Goal: Task Accomplishment & Management: Manage account settings

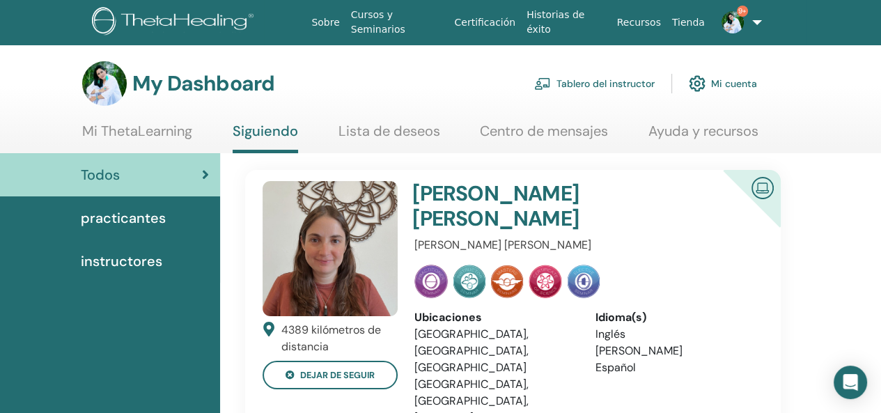
click at [615, 83] on link "Tablero del instructor" at bounding box center [594, 83] width 121 height 31
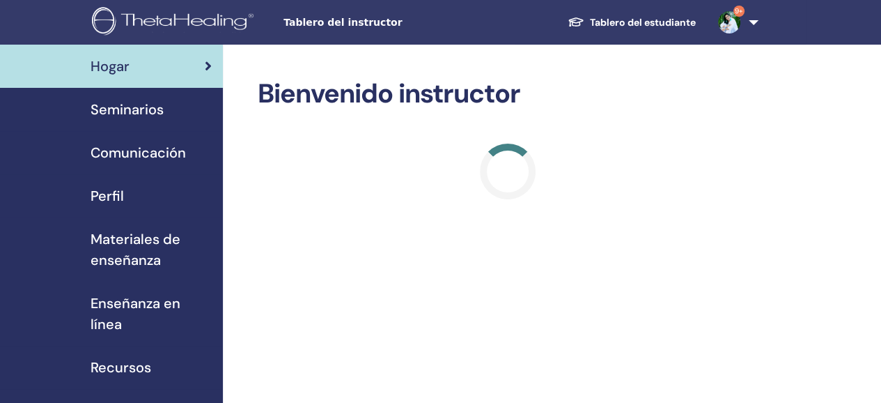
click at [127, 111] on span "Seminarios" at bounding box center [127, 109] width 73 height 21
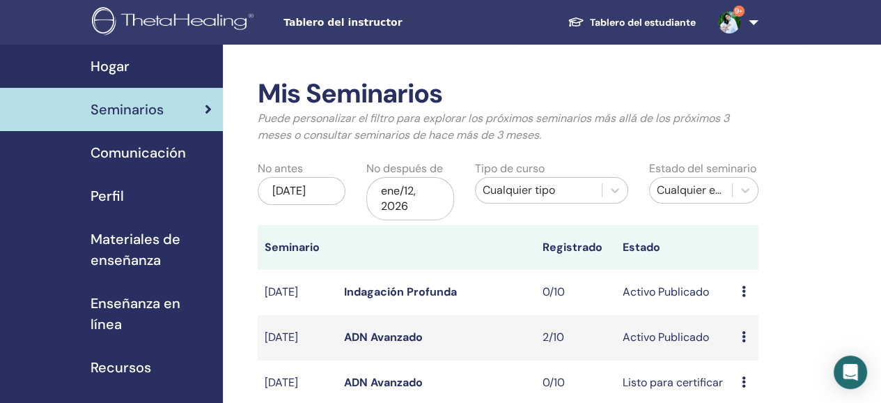
click at [390, 343] on link "ADN Avanzado" at bounding box center [383, 336] width 79 height 15
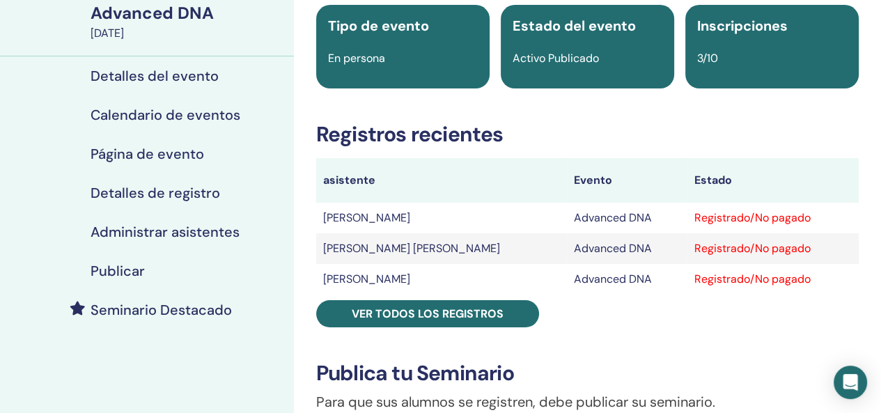
scroll to position [139, 0]
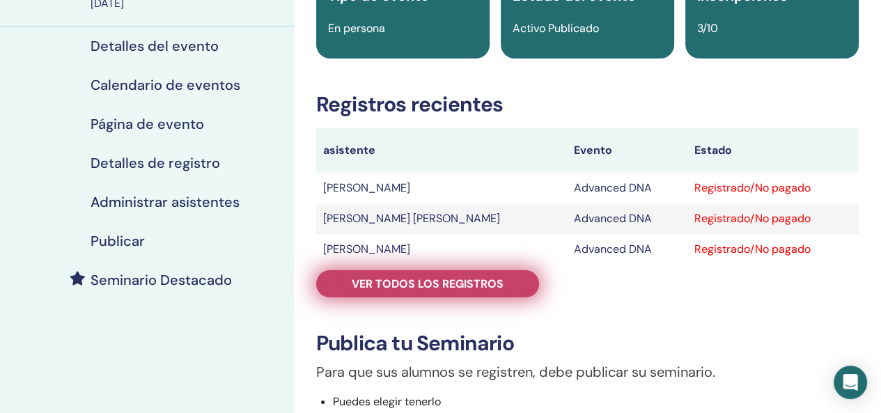
click at [457, 278] on span "Ver todos los registros" at bounding box center [428, 284] width 152 height 15
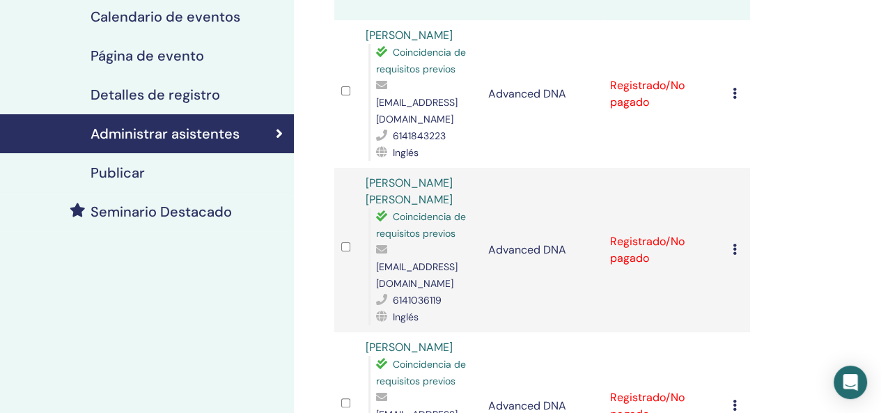
scroll to position [223, 0]
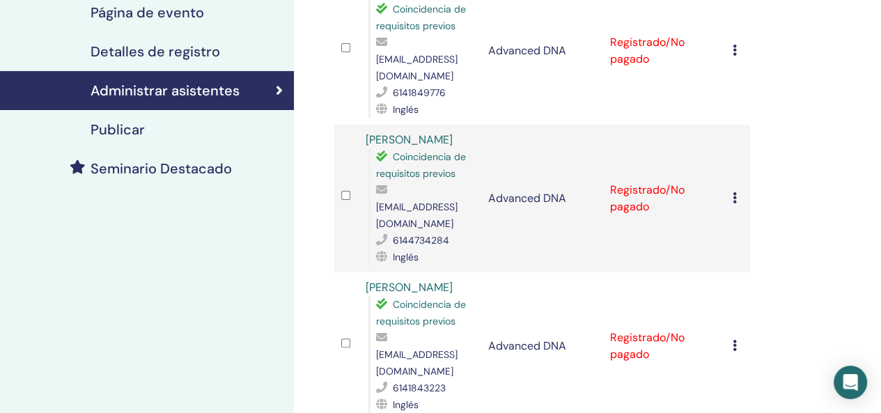
scroll to position [612, 0]
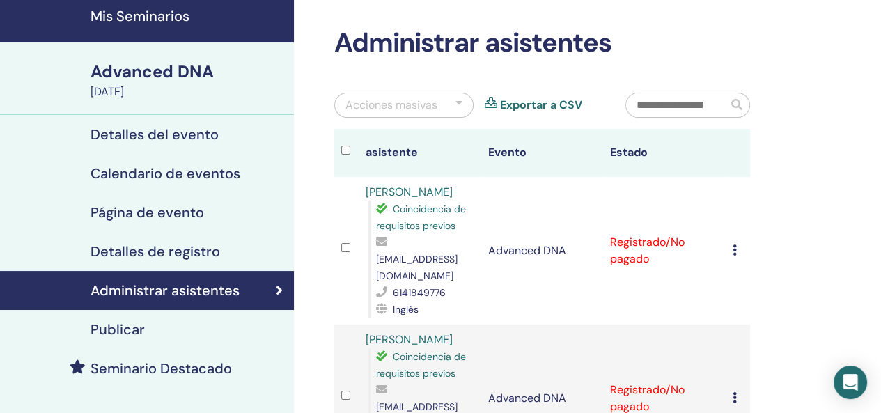
scroll to position [50, 0]
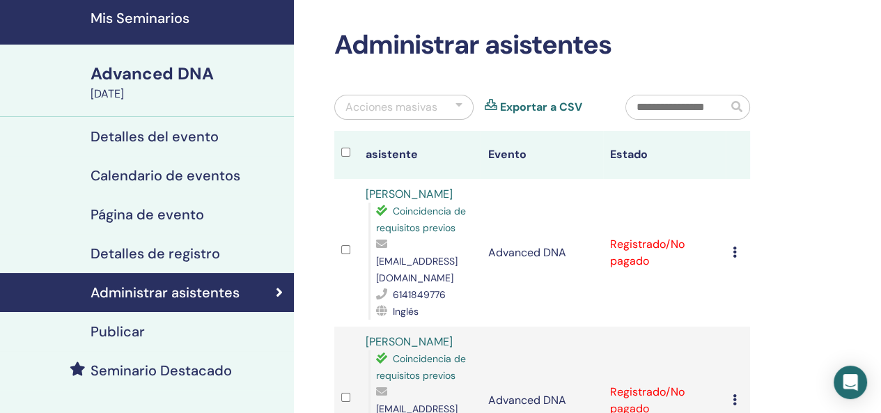
scroll to position [50, 0]
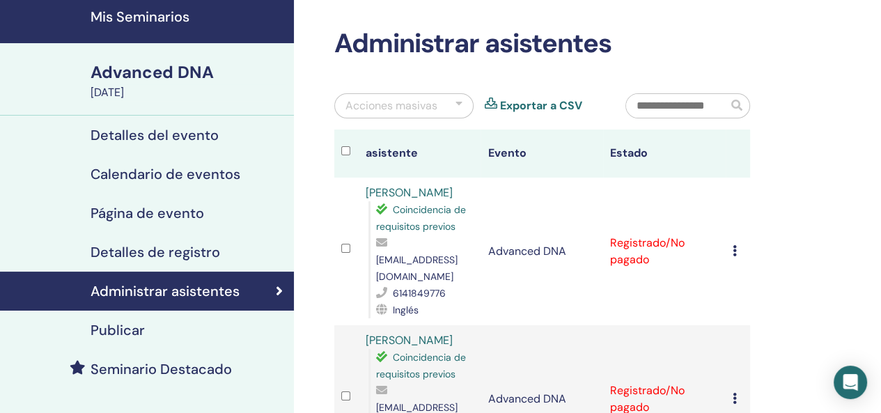
click at [738, 244] on div "Cancelar registro No autocertificar Marcar como pagado Marcar como no pagado Ma…" at bounding box center [738, 251] width 10 height 17
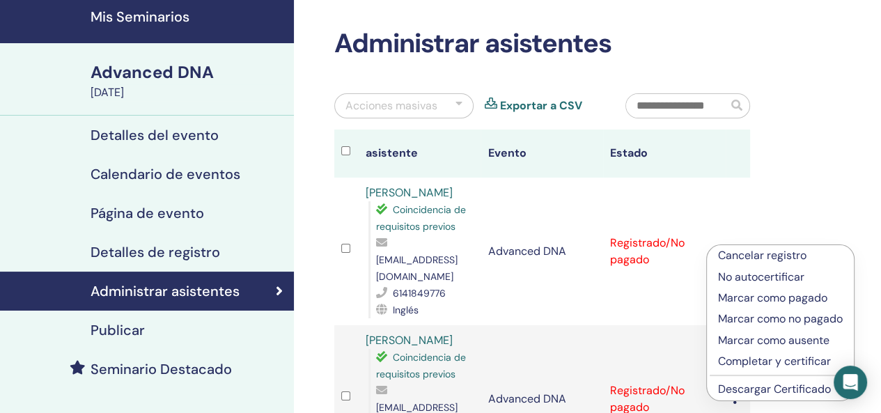
click at [754, 366] on p "Completar y certificar" at bounding box center [780, 361] width 125 height 17
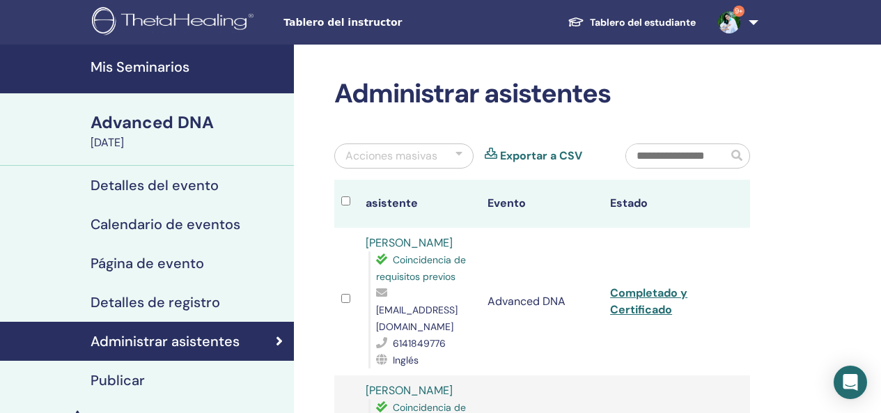
scroll to position [50, 0]
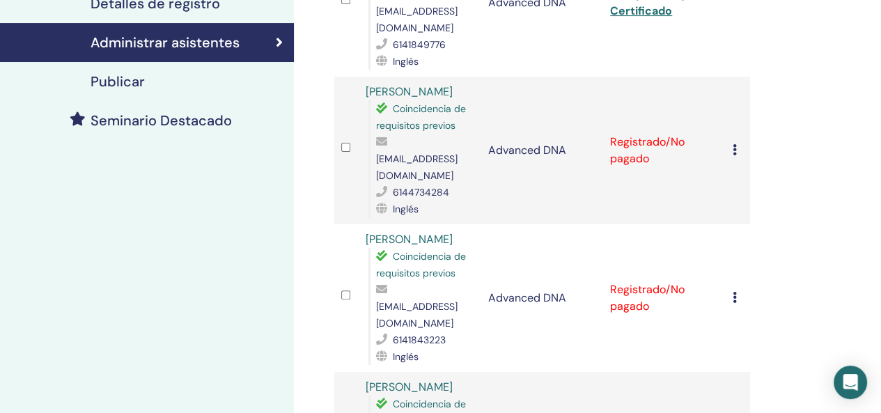
scroll to position [301, 0]
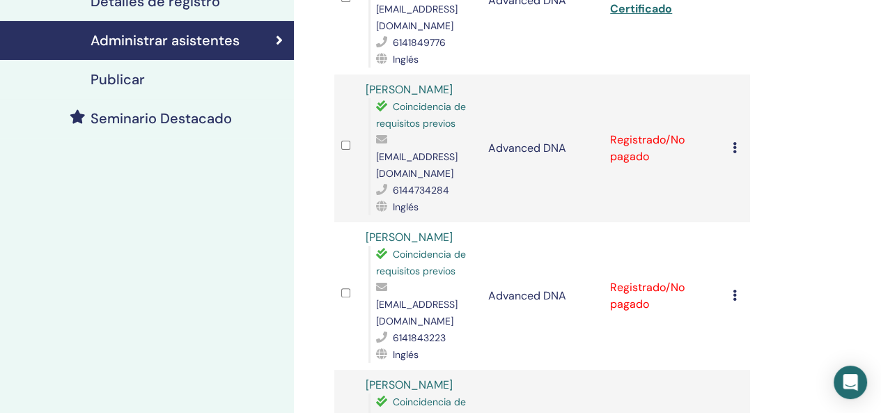
drag, startPoint x: 800, startPoint y: 269, endPoint x: 694, endPoint y: 256, distance: 106.7
click at [694, 256] on div "Administrar asistentes Acciones masivas Exportar a CSV asistente Evento Estado …" at bounding box center [587, 330] width 587 height 1172
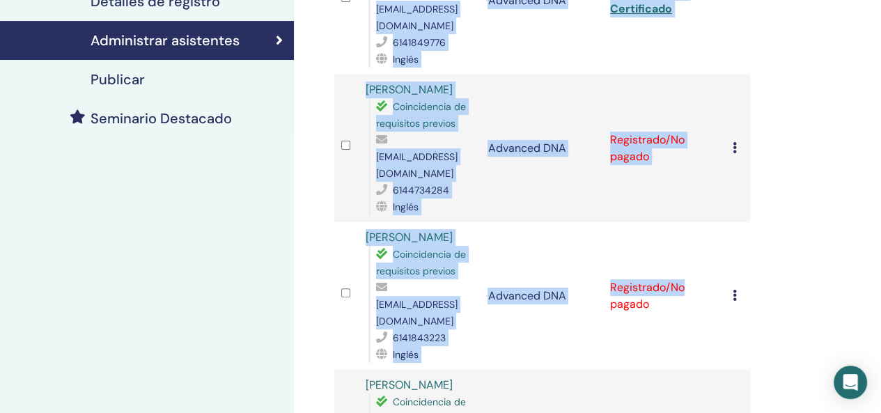
click at [751, 136] on div "Administrar asistentes Acciones masivas Exportar a CSV asistente Evento Estado …" at bounding box center [542, 248] width 433 height 943
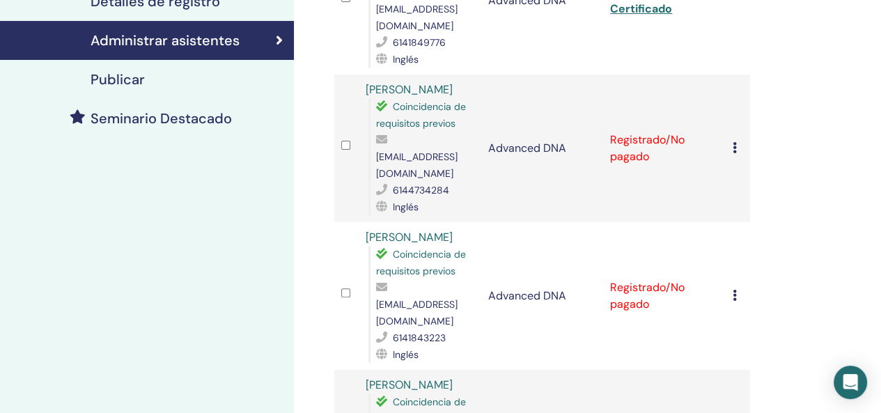
click at [733, 142] on icon at bounding box center [735, 147] width 4 height 11
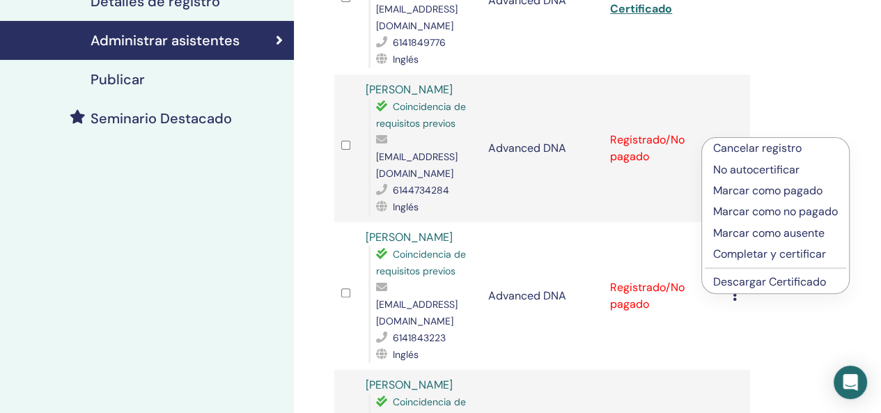
click at [750, 253] on p "Completar y certificar" at bounding box center [775, 254] width 125 height 17
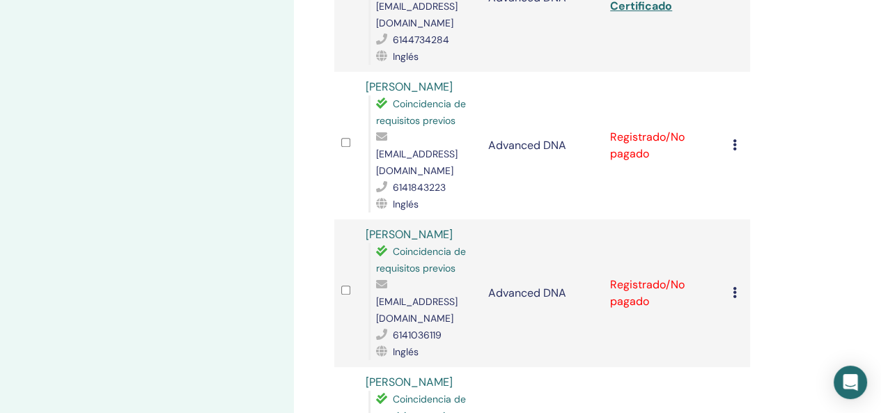
scroll to position [474, 0]
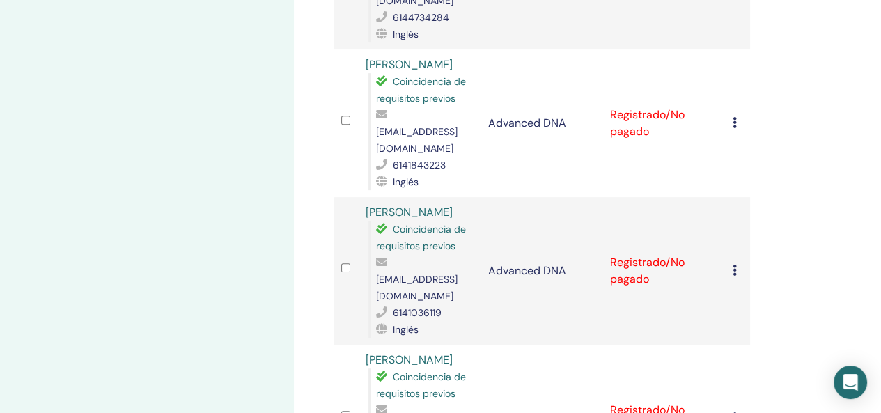
click at [734, 117] on icon at bounding box center [735, 122] width 4 height 11
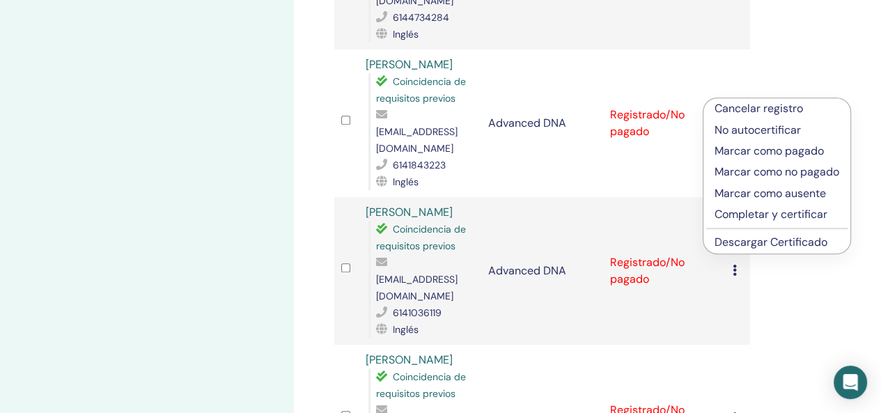
click at [747, 217] on p "Completar y certificar" at bounding box center [777, 214] width 125 height 17
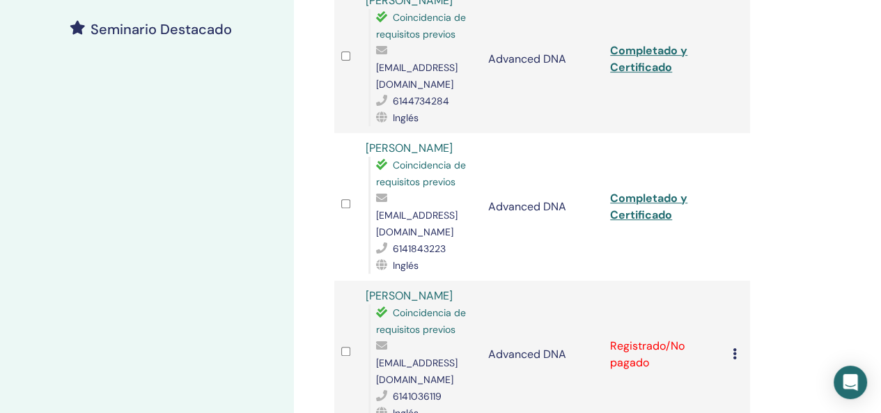
scroll to position [529, 0]
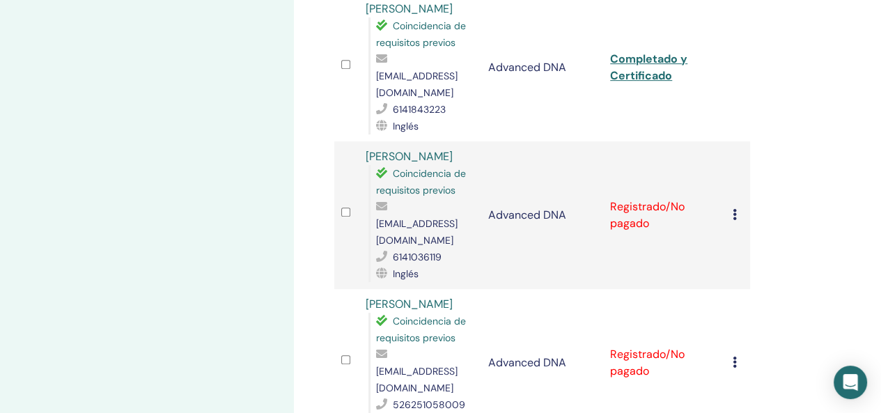
click at [735, 209] on icon at bounding box center [735, 214] width 4 height 11
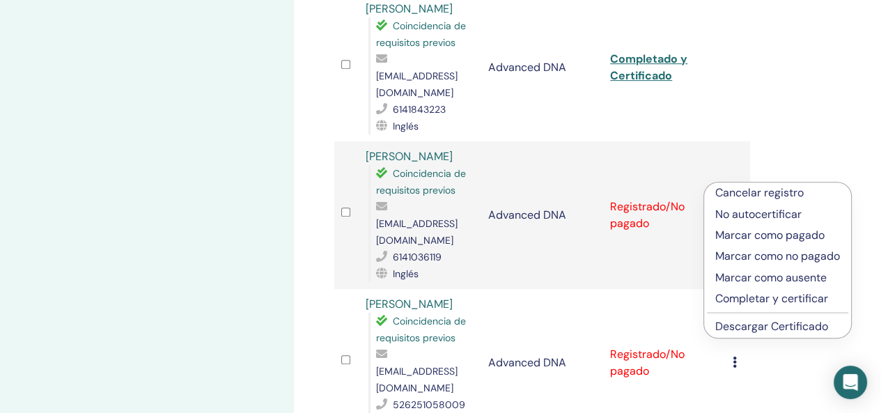
click at [748, 295] on p "Completar y certificar" at bounding box center [777, 298] width 125 height 17
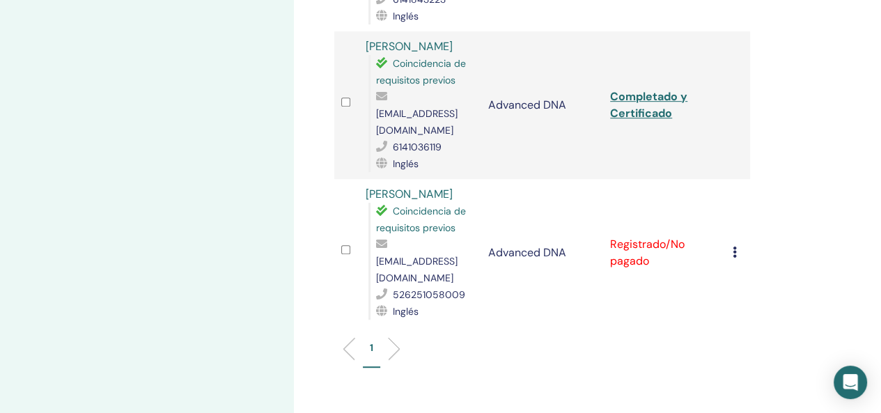
scroll to position [641, 0]
click at [735, 245] on icon at bounding box center [735, 250] width 4 height 11
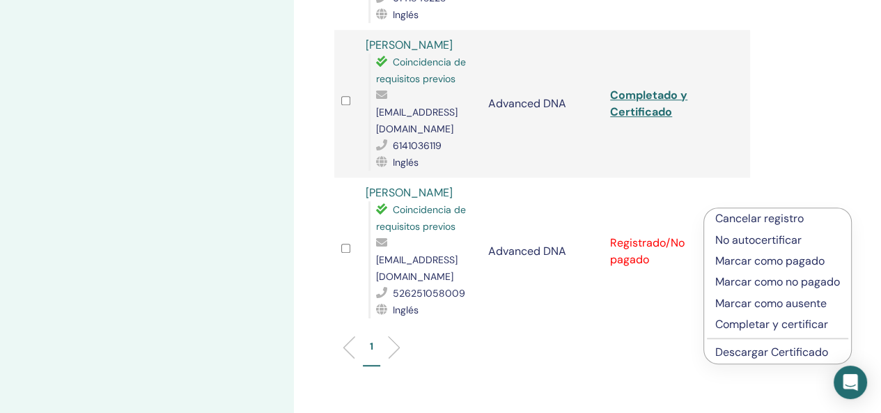
click at [730, 319] on p "Completar y certificar" at bounding box center [777, 324] width 125 height 17
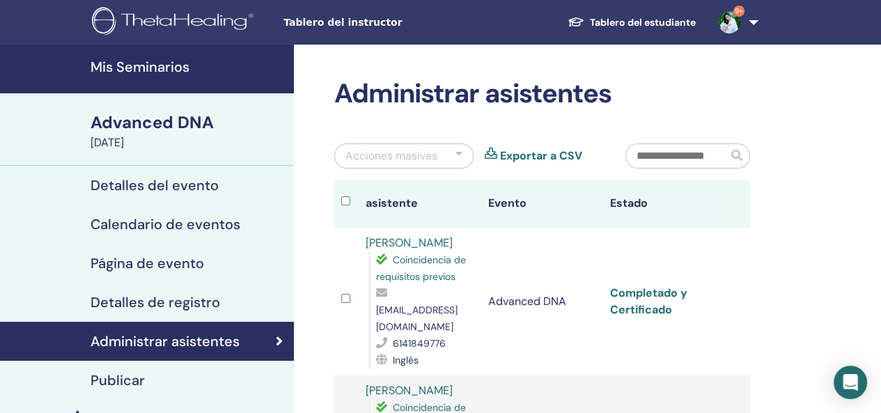
click at [658, 304] on link "Completado y Certificado" at bounding box center [648, 301] width 77 height 31
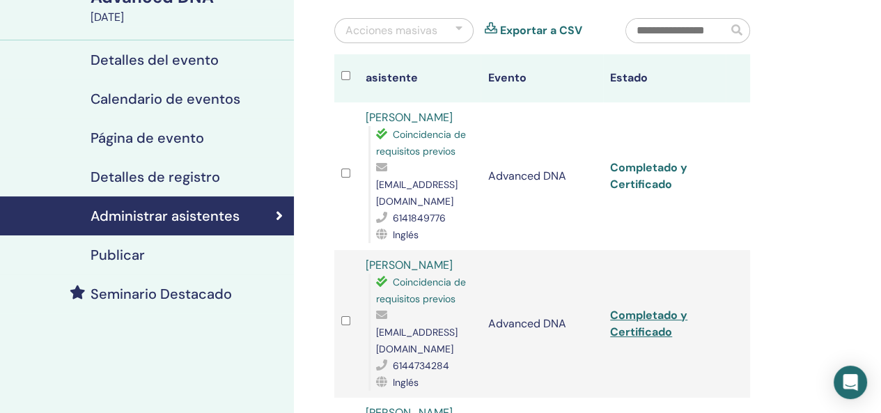
scroll to position [279, 0]
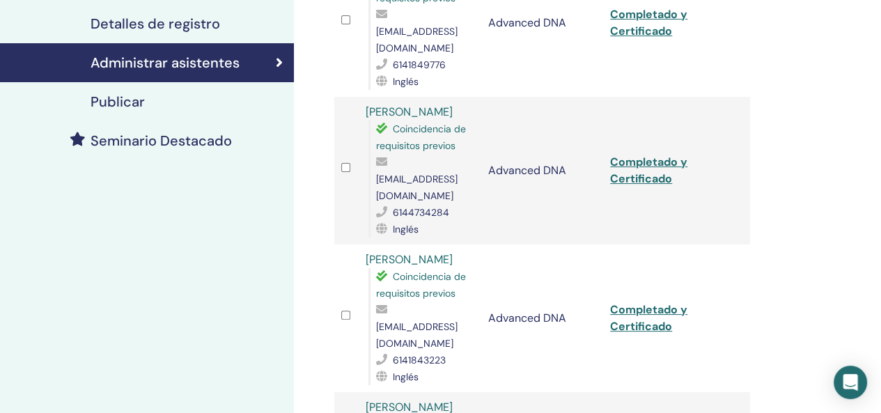
click at [650, 157] on link "Completado y Certificado" at bounding box center [648, 170] width 77 height 31
click at [647, 302] on link "Completado y Certificado" at bounding box center [648, 317] width 77 height 31
click at [793, 307] on div "Administrar asistentes Acciones masivas Exportar a CSV asistente Evento Estado …" at bounding box center [587, 352] width 587 height 1172
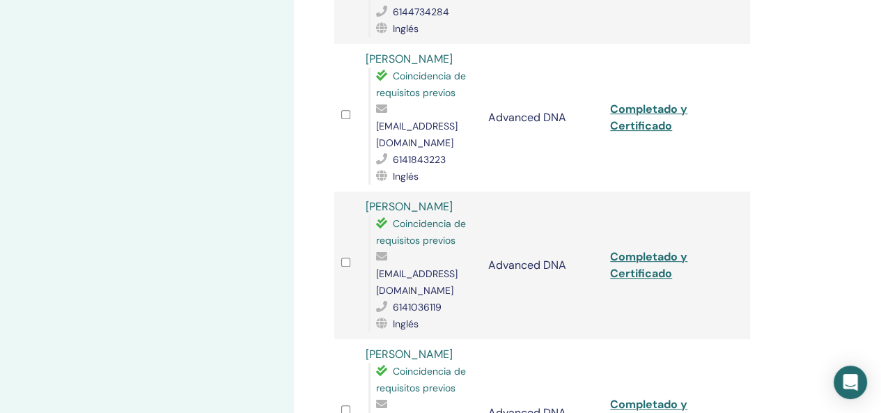
scroll to position [529, 0]
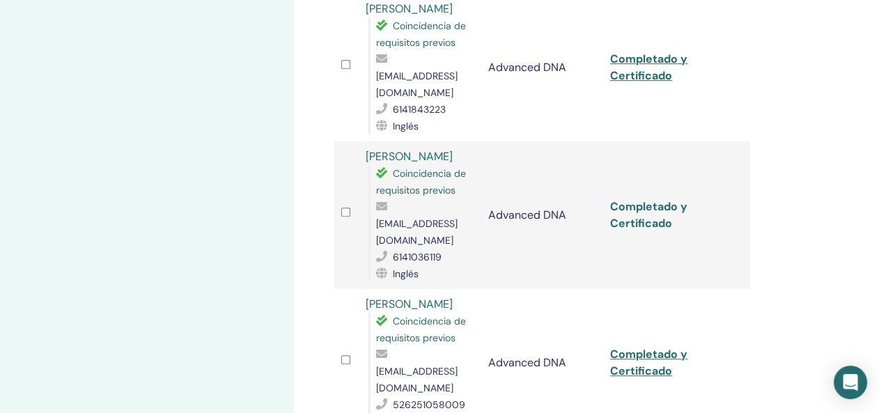
click at [638, 199] on link "Completado y Certificado" at bounding box center [648, 214] width 77 height 31
click at [628, 347] on link "Completado y Certificado" at bounding box center [648, 362] width 77 height 31
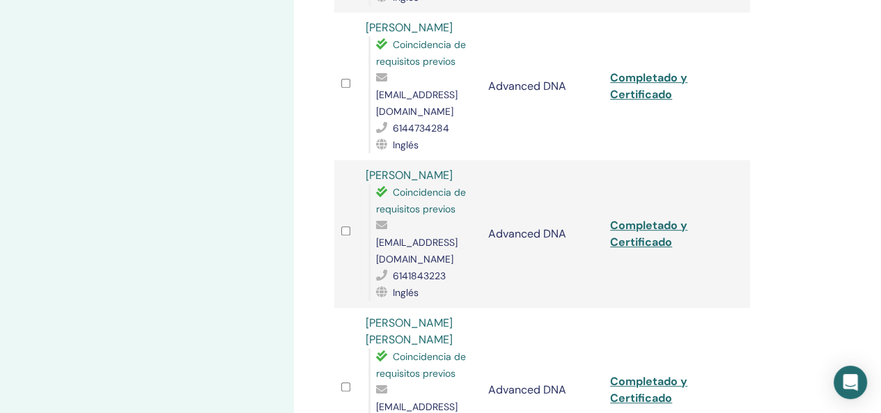
scroll to position [529, 0]
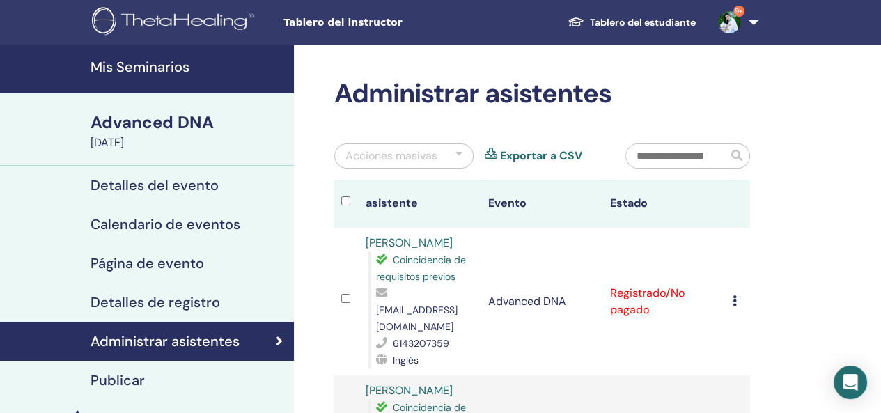
click at [732, 293] on td "Cancelar registro No autocertificar Marcar como pagado Marcar como no pagado Ma…" at bounding box center [738, 302] width 24 height 148
click at [731, 293] on td "Cancelar registro No autocertificar Marcar como pagado Marcar como no pagado Ma…" at bounding box center [738, 302] width 24 height 148
click at [735, 295] on icon at bounding box center [735, 300] width 4 height 11
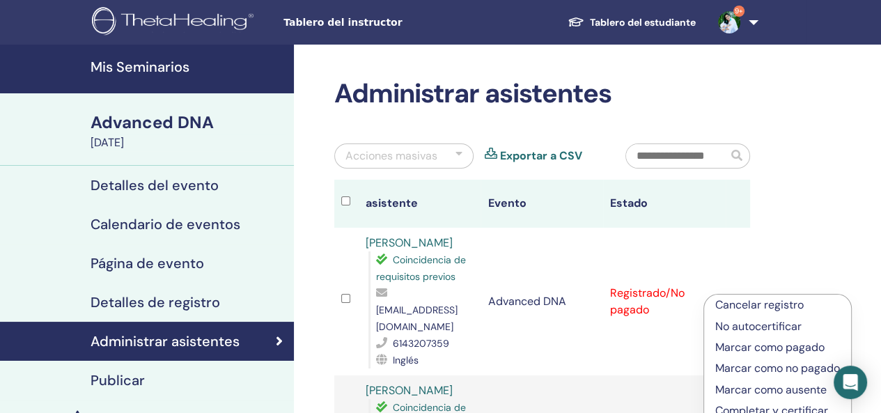
scroll to position [361, 0]
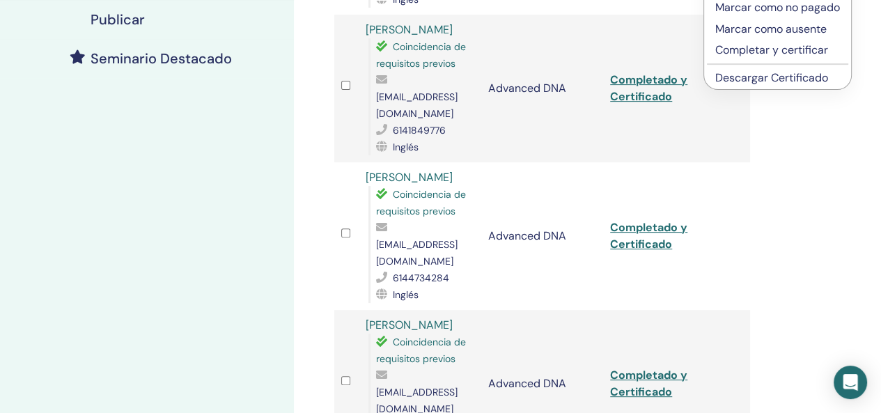
click at [766, 53] on p "Completar y certificar" at bounding box center [777, 50] width 125 height 17
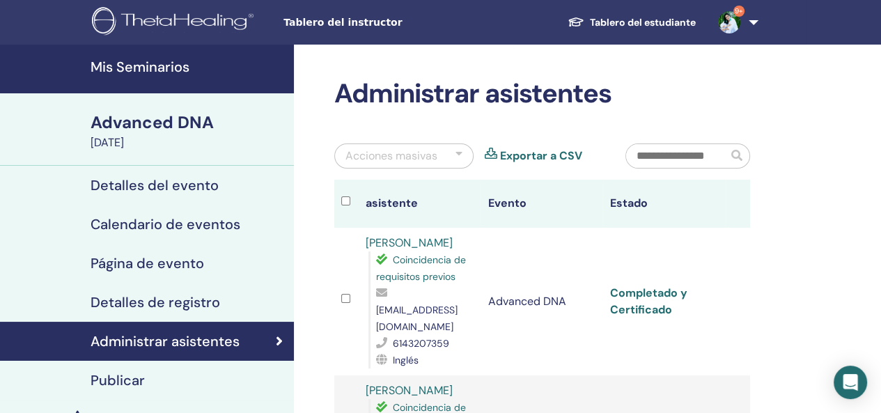
click at [652, 287] on link "Completado y Certificado" at bounding box center [648, 301] width 77 height 31
